Goal: Check status: Check status

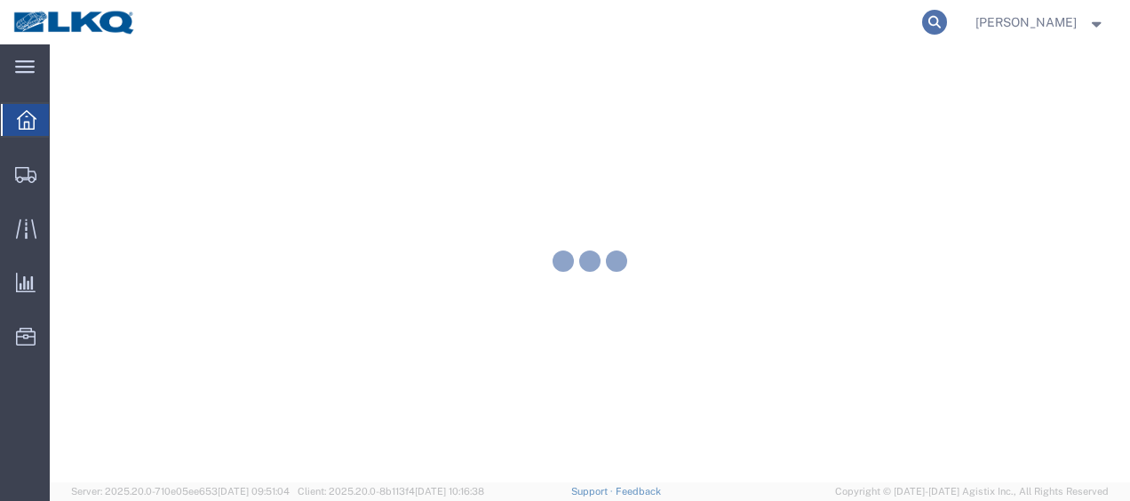
click at [944, 27] on icon at bounding box center [934, 22] width 25 height 25
click at [746, 34] on input "search" at bounding box center [652, 22] width 540 height 43
type input "56621364"
click at [947, 20] on icon at bounding box center [934, 22] width 25 height 25
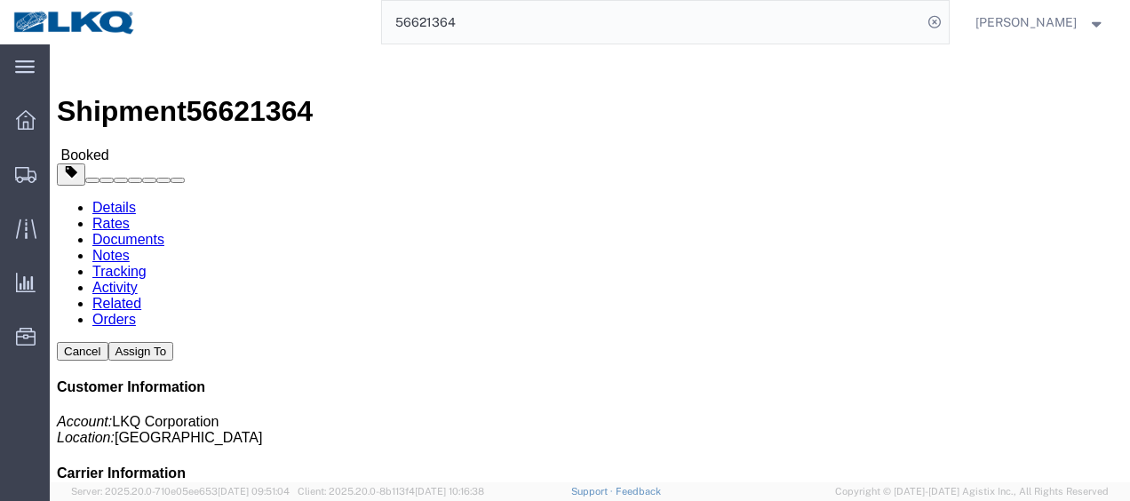
drag, startPoint x: 247, startPoint y: 110, endPoint x: 197, endPoint y: 66, distance: 66.7
click link "Documents"
